Goal: Communication & Community: Answer question/provide support

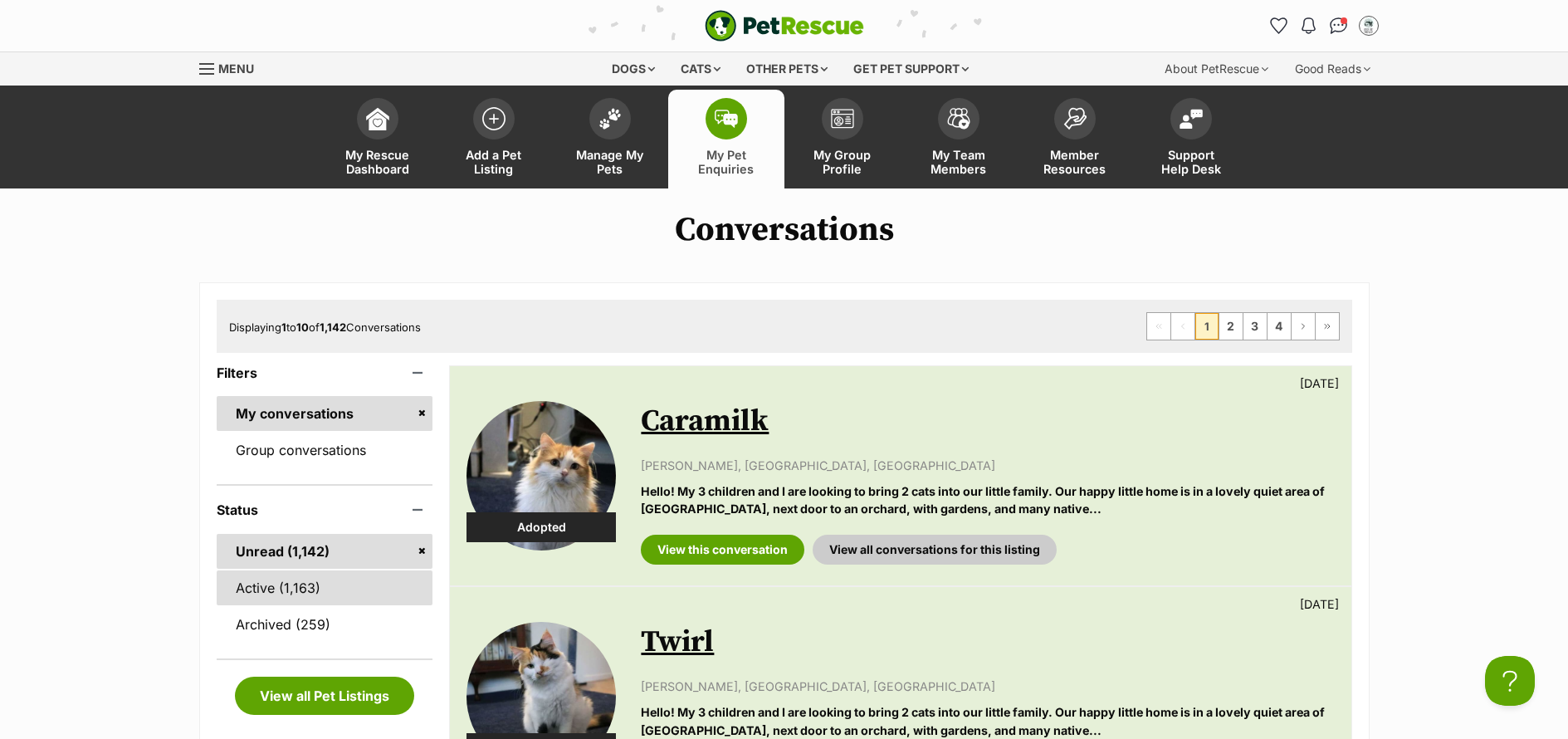
click at [313, 594] on link "Active (1,163)" at bounding box center [325, 588] width 217 height 35
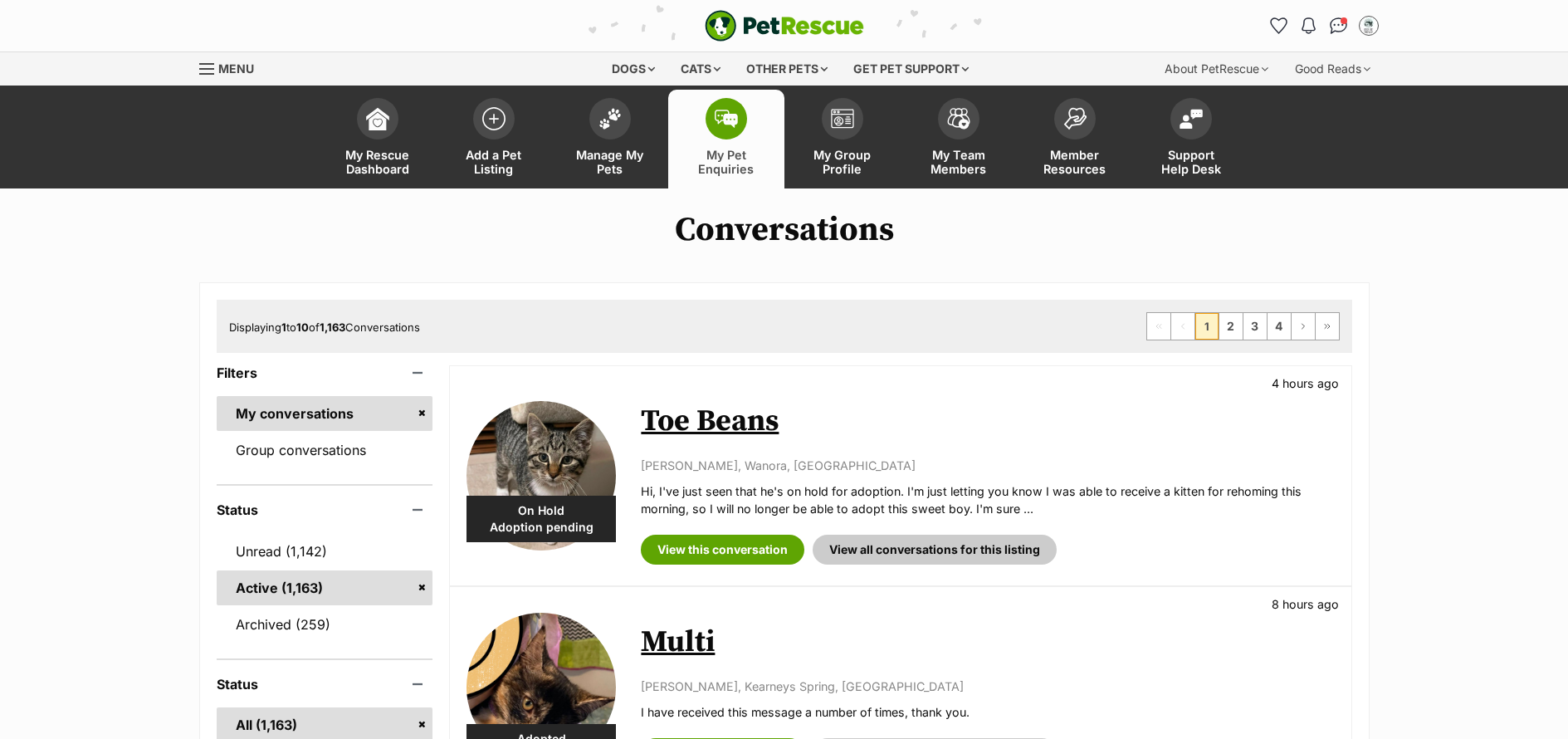
click at [269, 553] on link "Unread (1,142)" at bounding box center [325, 551] width 217 height 35
